Goal: Find specific page/section: Find specific page/section

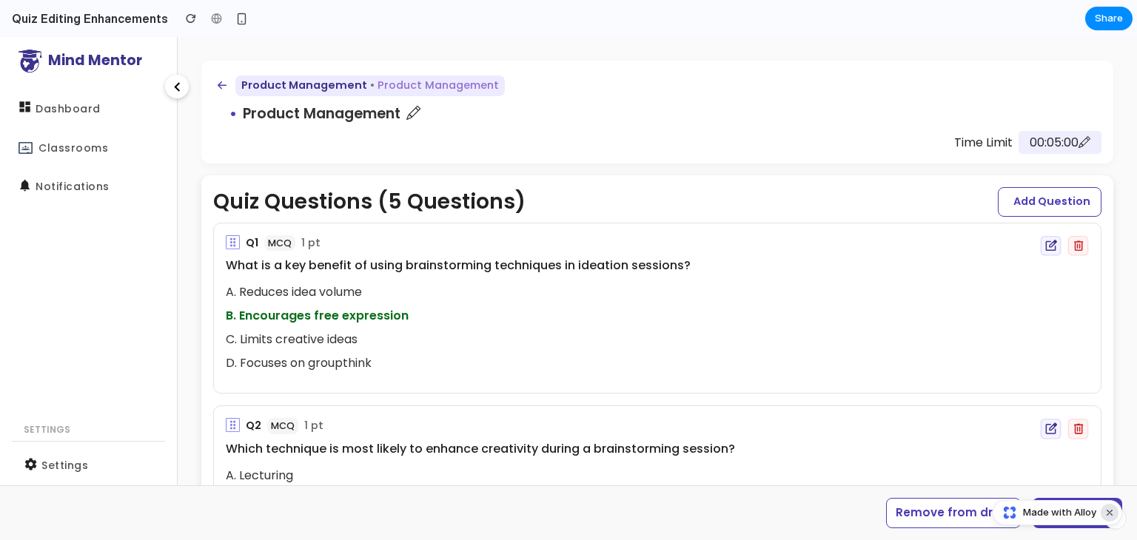
click at [1109, 516] on button "Dismiss watermark" at bounding box center [1110, 513] width 18 height 18
